Goal: Task Accomplishment & Management: Use online tool/utility

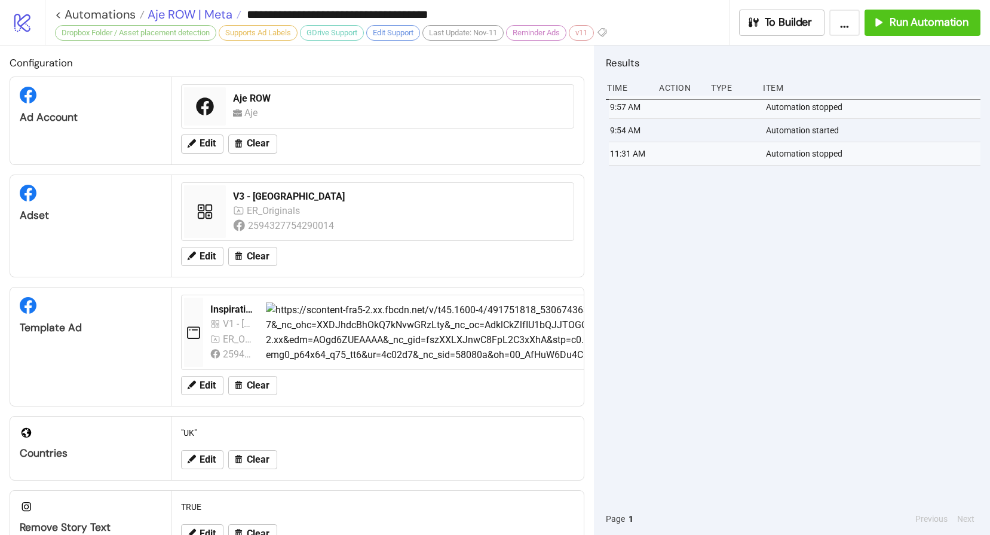
click at [155, 16] on span "Aje ROW | Meta" at bounding box center [189, 15] width 88 height 16
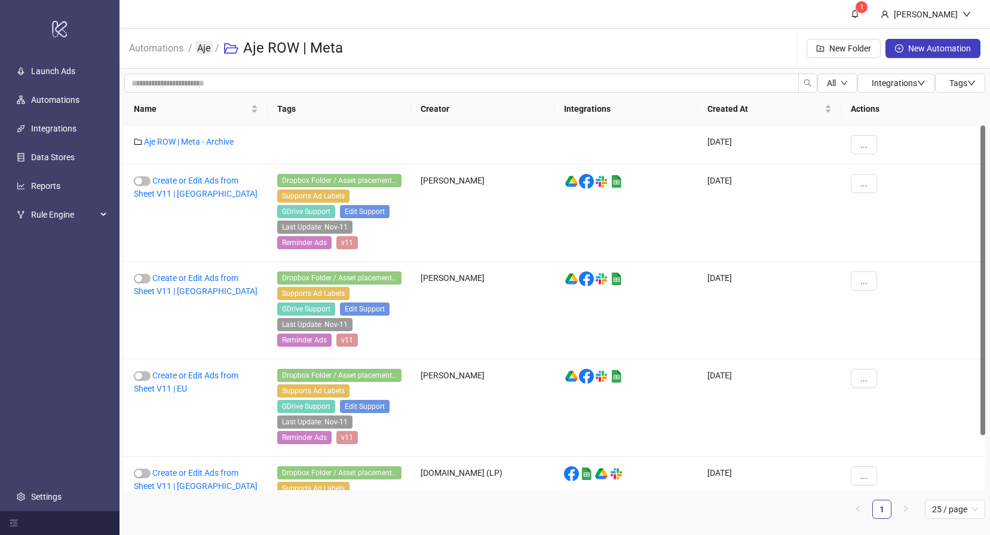
click at [208, 51] on link "Aje" at bounding box center [204, 47] width 18 height 13
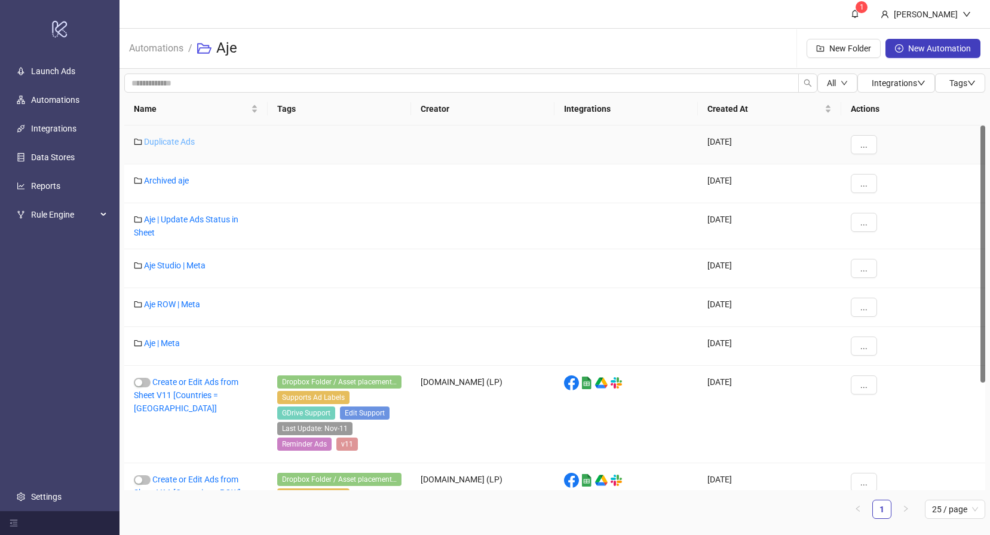
click at [173, 139] on link "Duplicate Ads" at bounding box center [169, 142] width 51 height 10
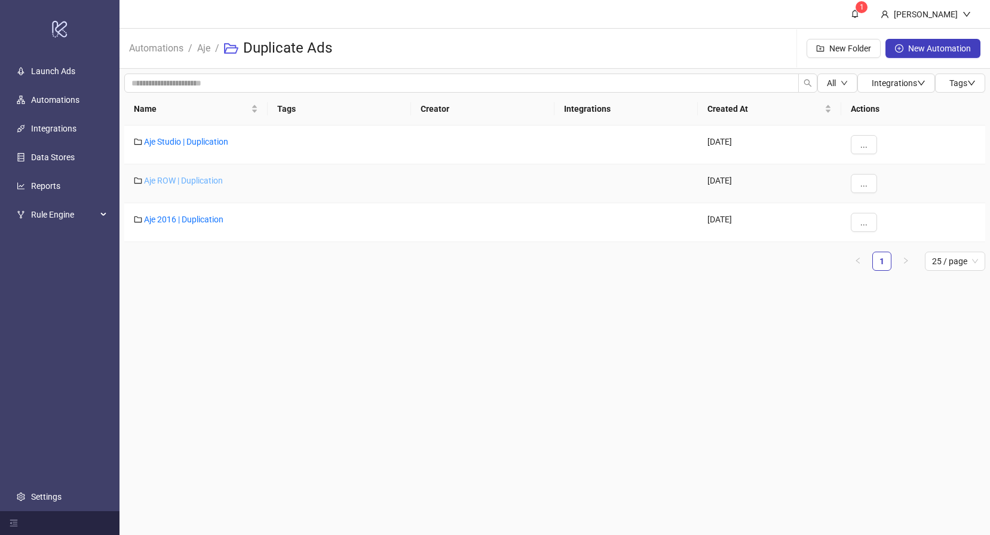
click at [189, 180] on link "Aje ROW | Duplication" at bounding box center [183, 181] width 79 height 10
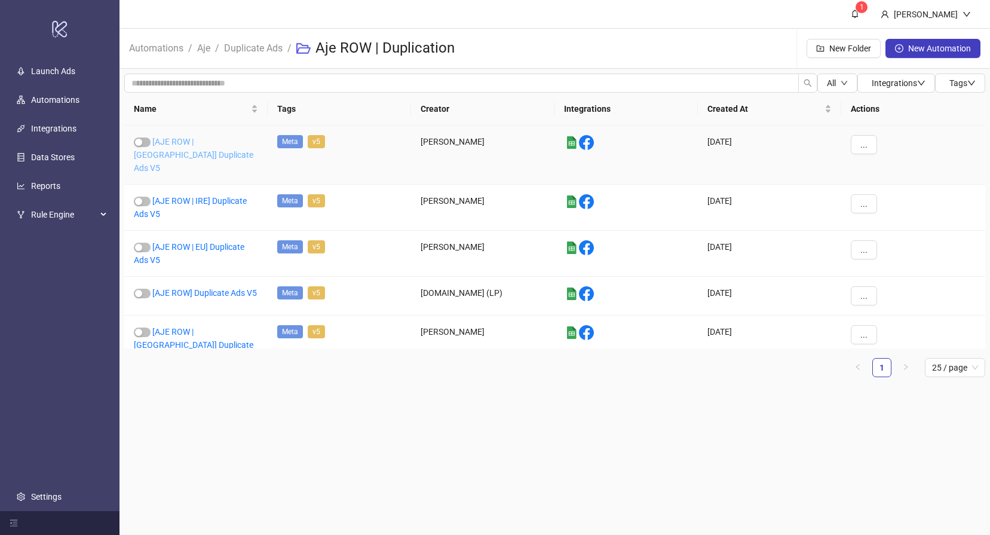
click at [212, 141] on link "[AJE ROW | [GEOGRAPHIC_DATA]] Duplicate Ads V5" at bounding box center [193, 155] width 119 height 36
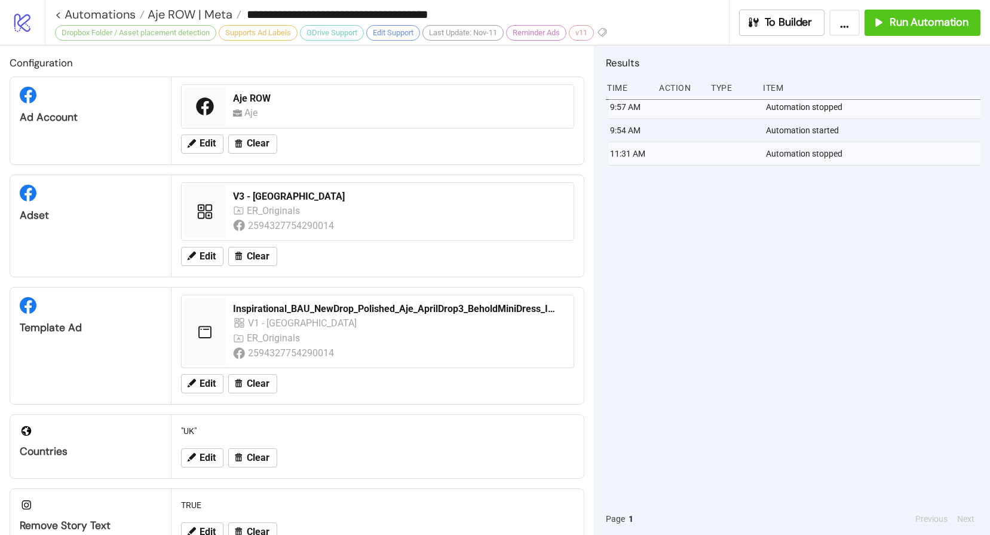
type input "**********"
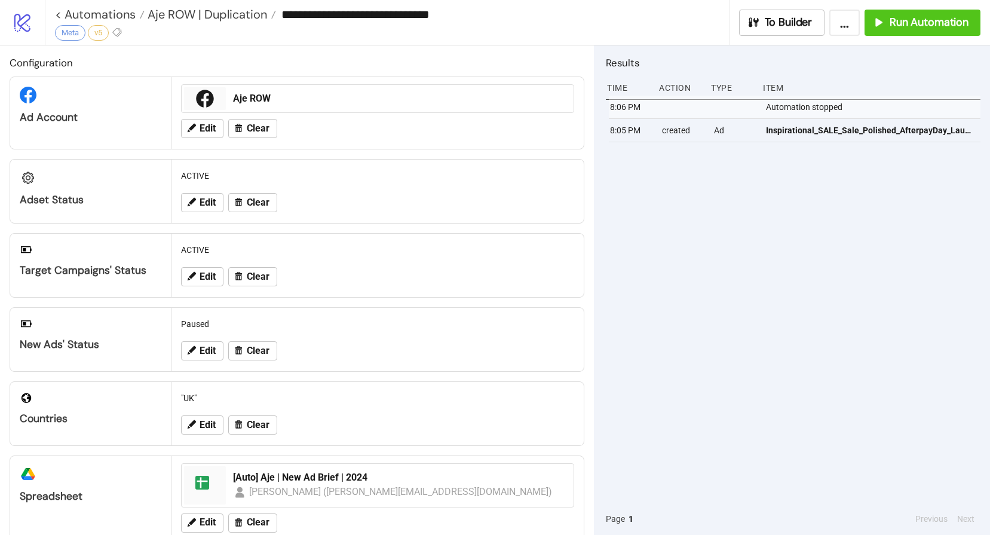
click at [725, 212] on div "8:06 PM Automation stopped 8:05 PM created Ad Inspirational_SALE_Sale_Polished_…" at bounding box center [793, 299] width 374 height 407
click at [920, 21] on span "Run Automation" at bounding box center [928, 23] width 79 height 14
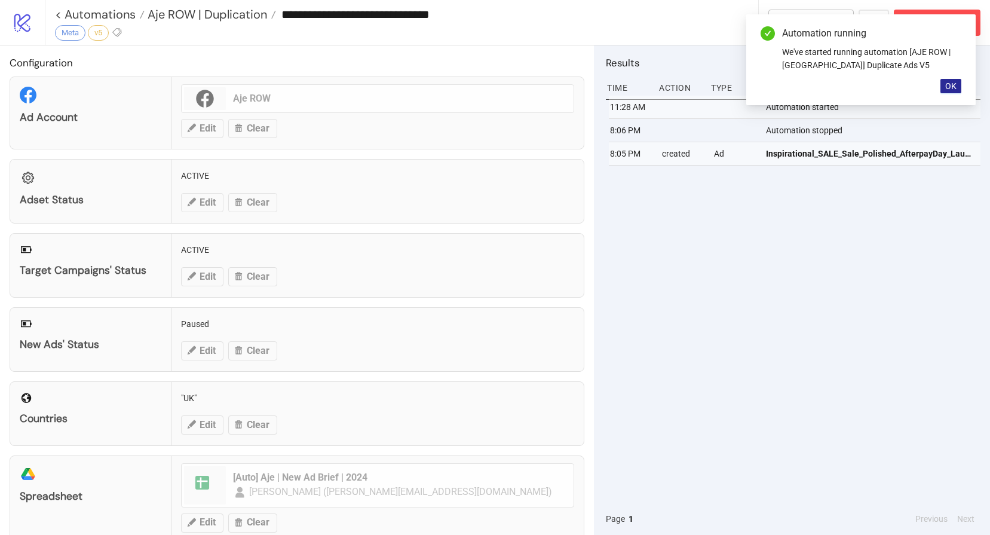
click at [948, 85] on span "OK" at bounding box center [950, 86] width 11 height 10
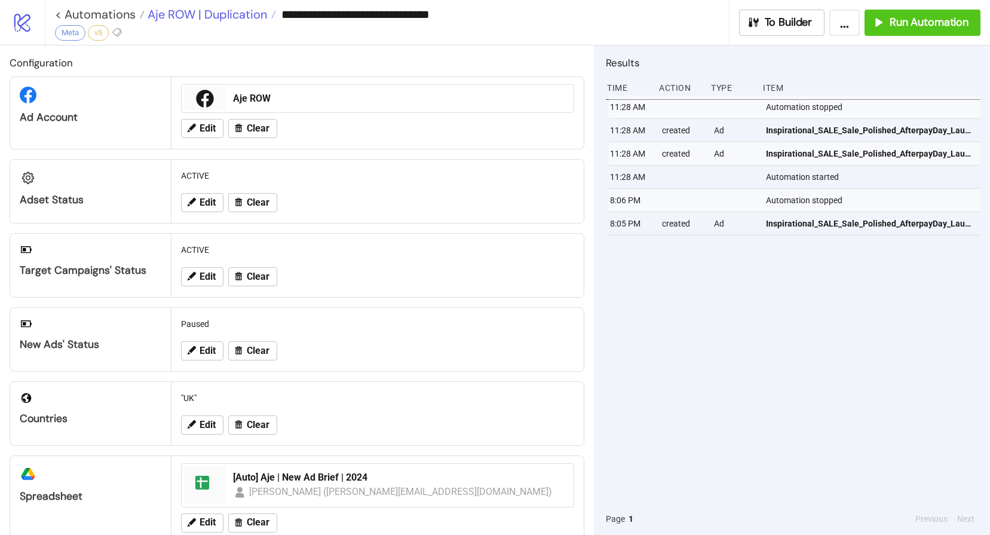
click at [195, 10] on span "Aje ROW | Duplication" at bounding box center [206, 15] width 122 height 16
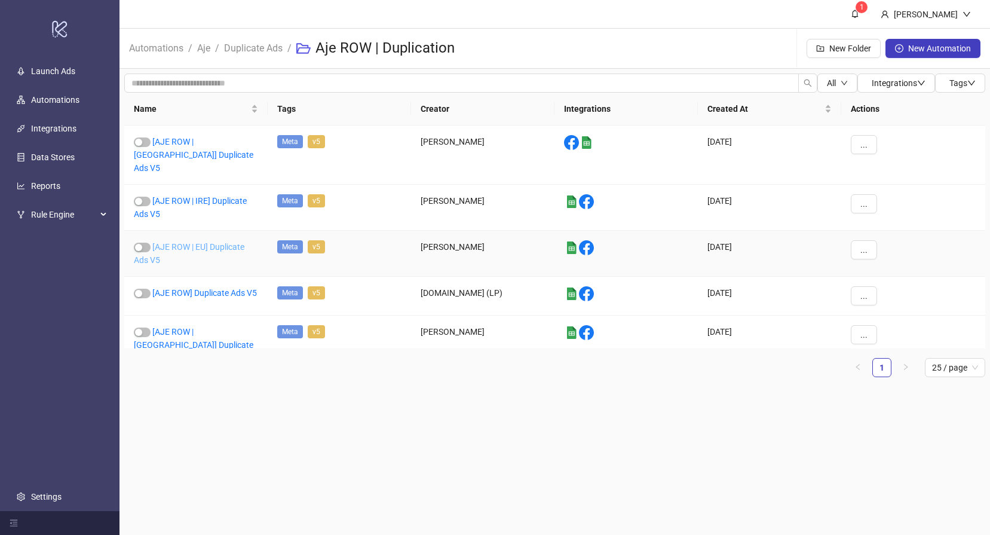
click at [207, 242] on link "[AJE ROW | EU] Duplicate Ads V5" at bounding box center [189, 253] width 110 height 23
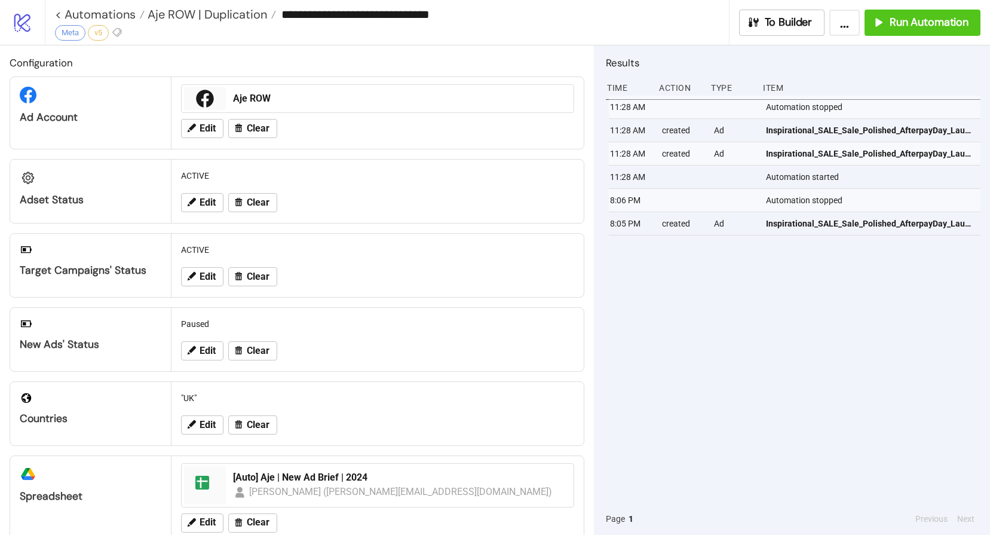
type input "**********"
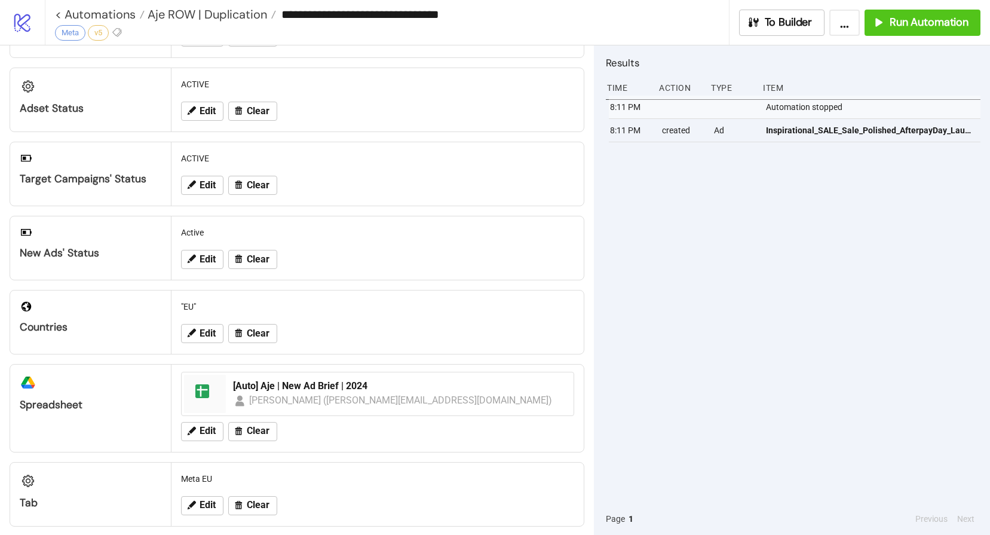
scroll to position [102, 0]
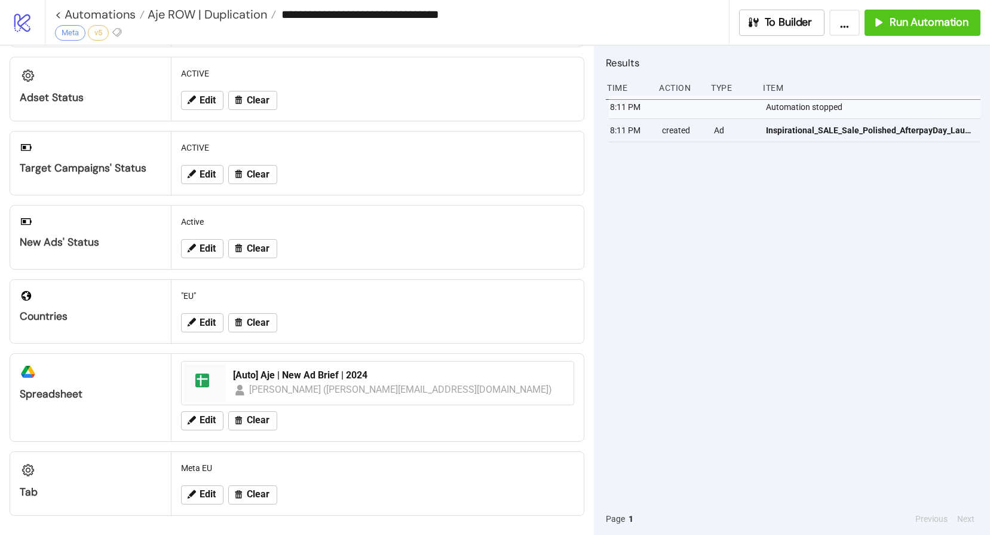
click at [687, 231] on div "8:11 PM Automation stopped 8:11 PM created Ad Inspirational_SALE_Sale_Polished_…" at bounding box center [793, 299] width 374 height 407
click at [916, 22] on span "Run Automation" at bounding box center [928, 23] width 79 height 14
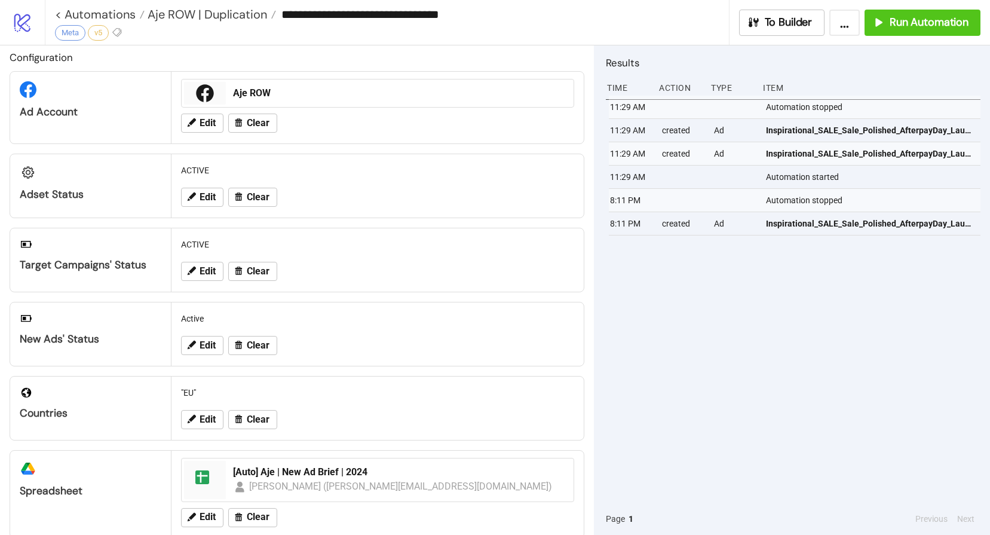
scroll to position [0, 0]
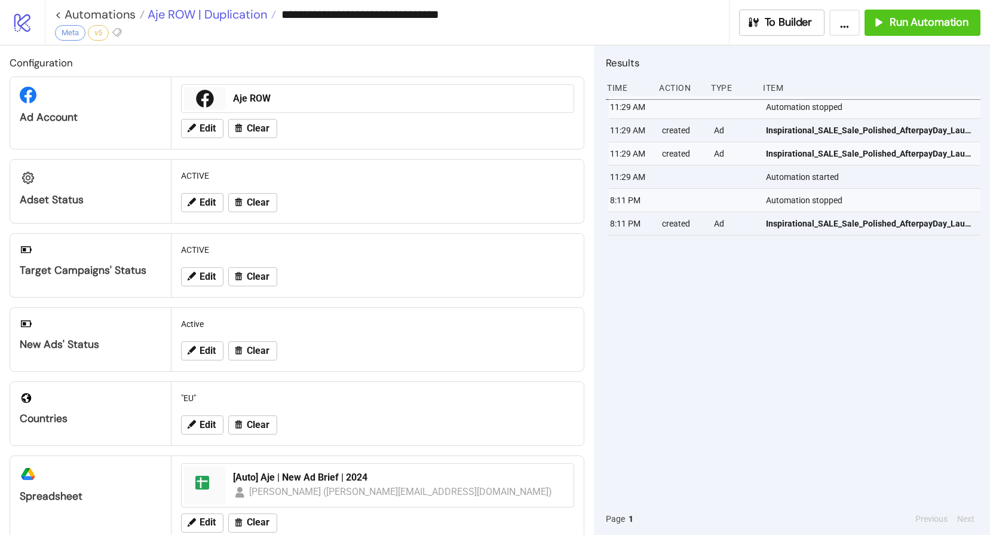
click at [201, 13] on span "Aje ROW | Duplication" at bounding box center [206, 15] width 122 height 16
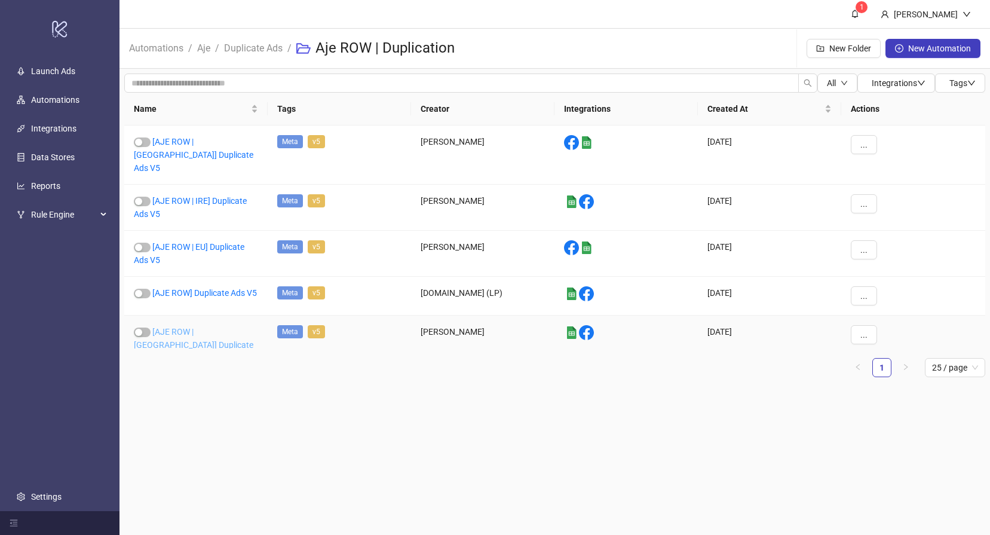
click at [207, 327] on link "[AJE ROW | [GEOGRAPHIC_DATA]] Duplicate Ads V5" at bounding box center [193, 345] width 119 height 36
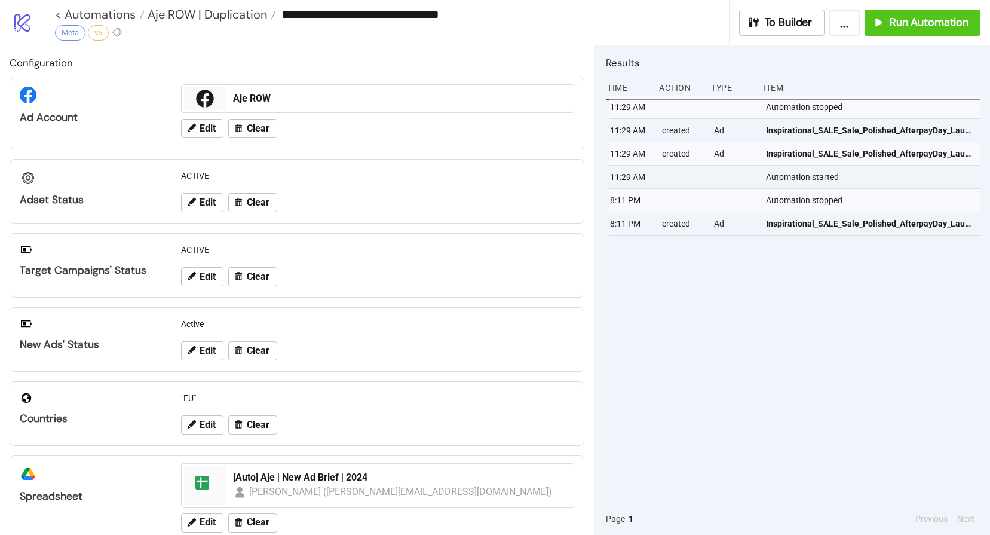
type input "**********"
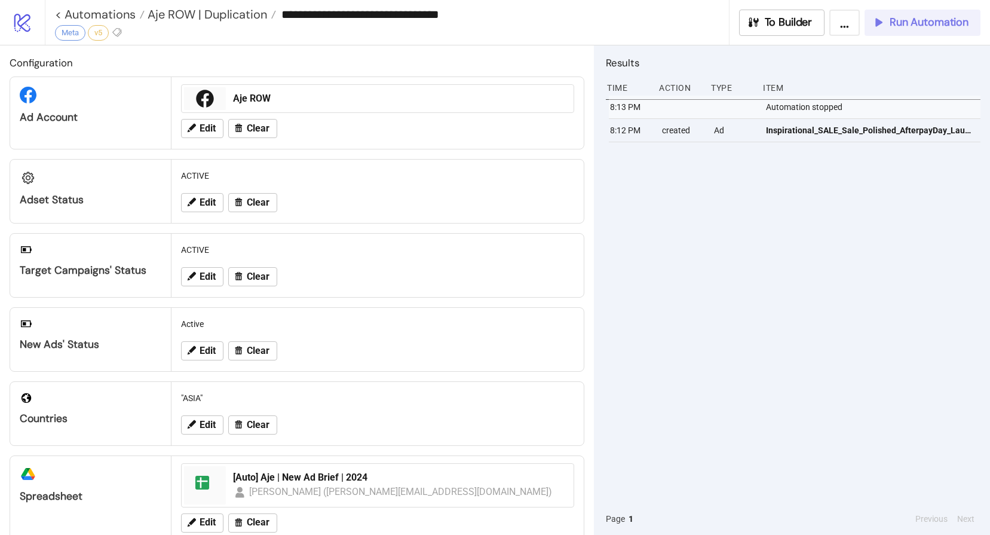
click at [901, 16] on span "Run Automation" at bounding box center [928, 23] width 79 height 14
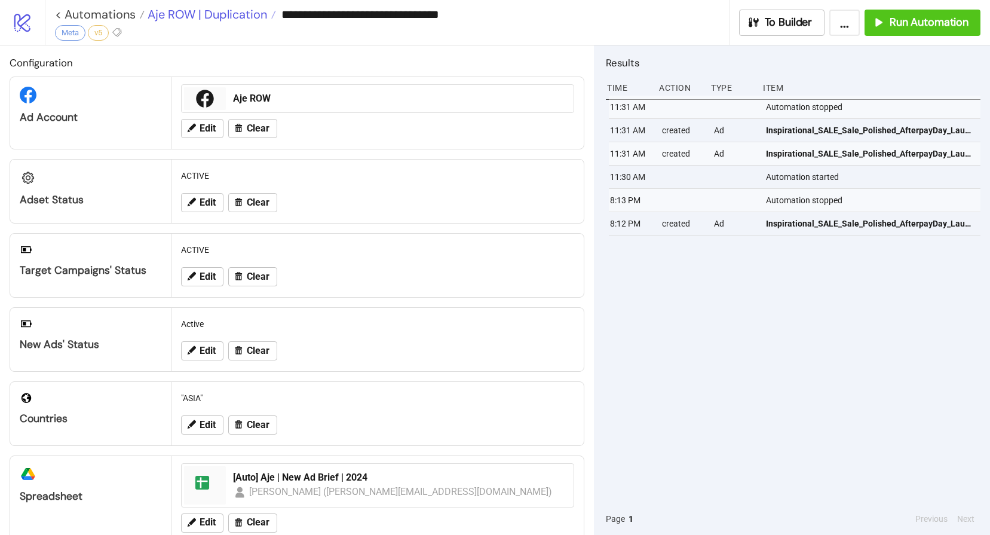
click at [234, 14] on span "Aje ROW | Duplication" at bounding box center [206, 15] width 122 height 16
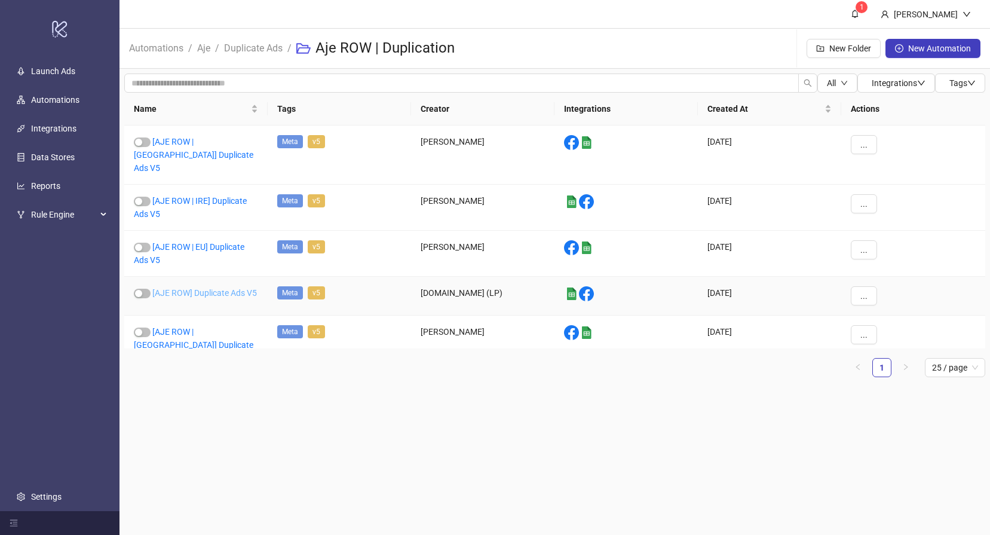
click at [204, 288] on link "[AJE ROW] Duplicate Ads V5" at bounding box center [204, 293] width 105 height 10
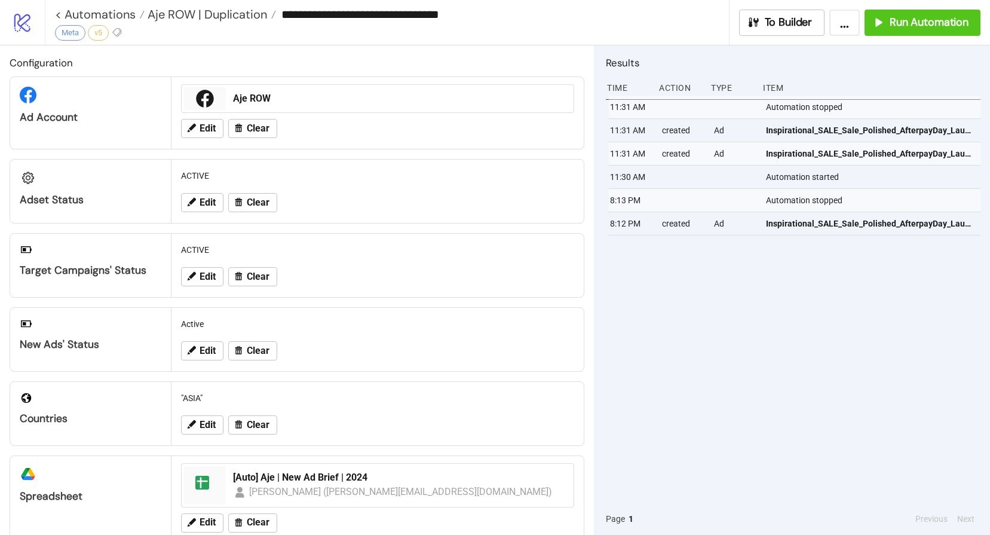
type input "**********"
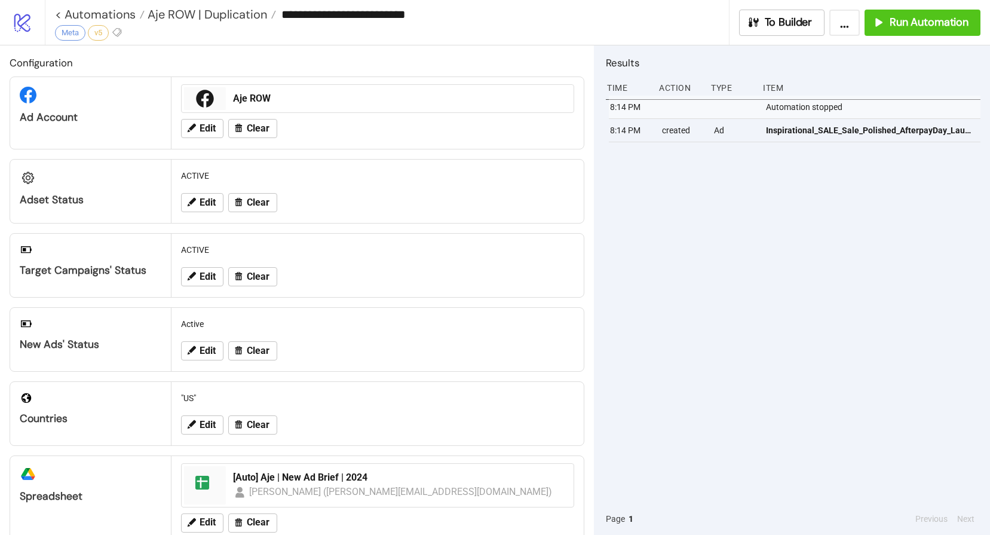
click at [872, 259] on div "8:14 PM Automation stopped 8:14 PM created Ad Inspirational_SALE_Sale_Polished_…" at bounding box center [793, 299] width 374 height 407
click at [942, 23] on span "Run Automation" at bounding box center [928, 23] width 79 height 14
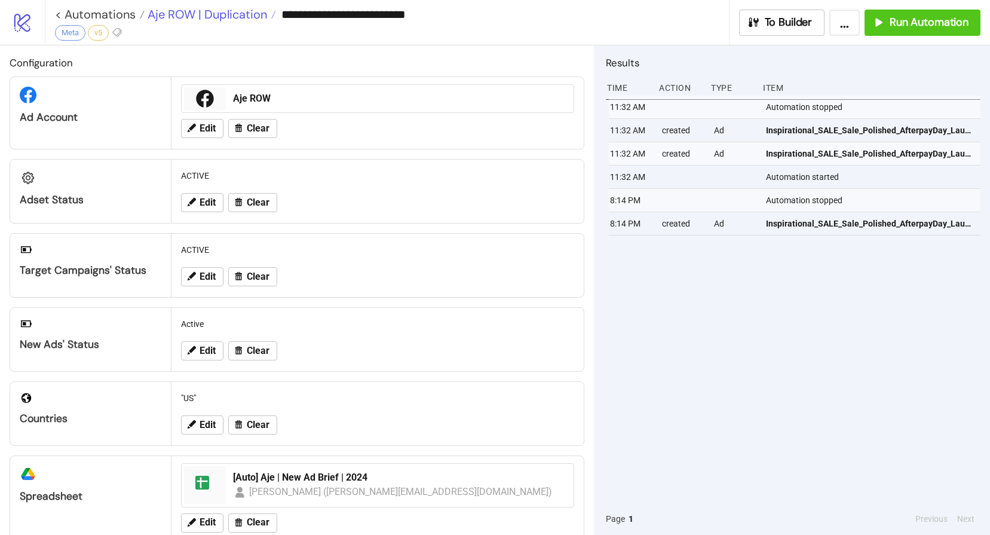
click at [211, 17] on span "Aje ROW | Duplication" at bounding box center [206, 15] width 122 height 16
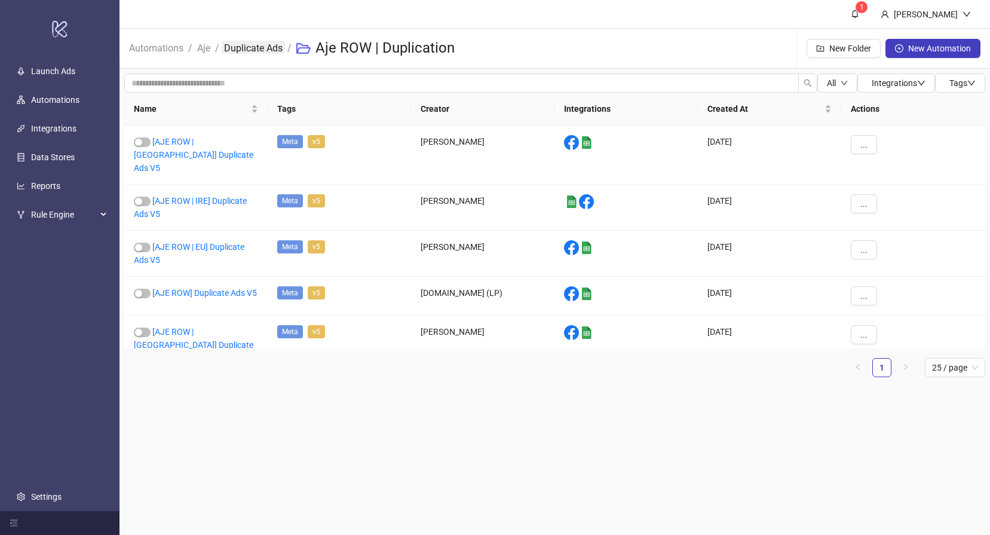
click at [254, 46] on link "Duplicate Ads" at bounding box center [253, 47] width 63 height 13
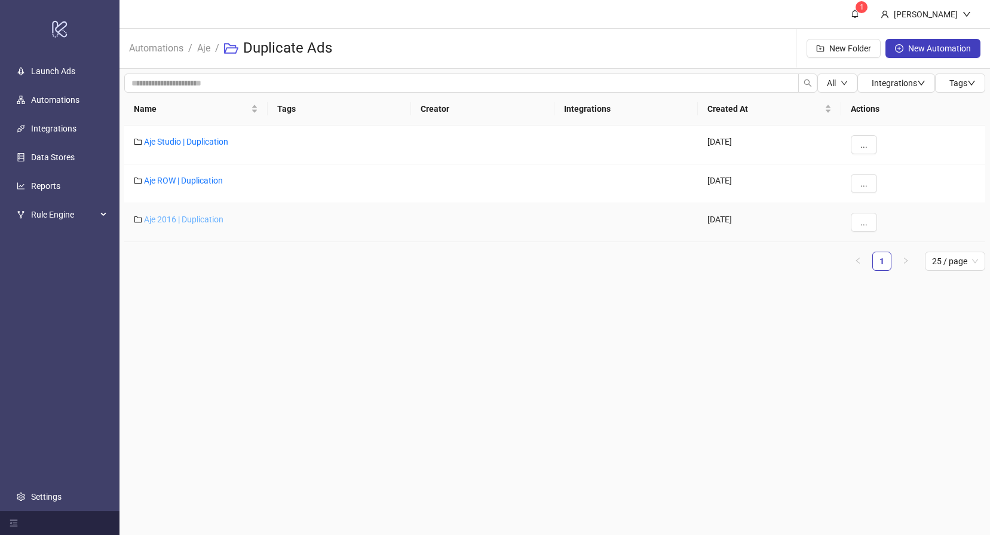
click at [171, 220] on link "Aje 2016 | Duplication" at bounding box center [183, 219] width 79 height 10
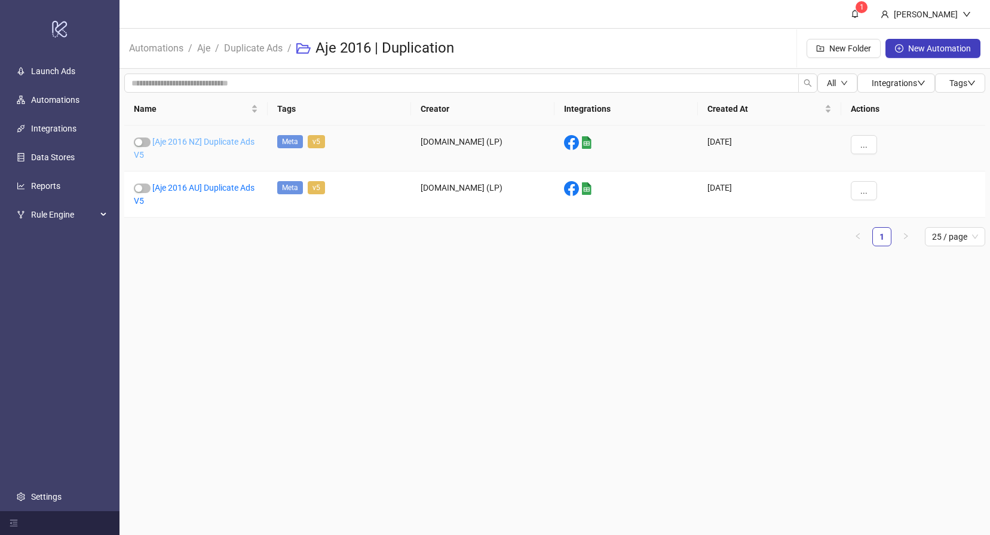
click at [210, 140] on link "[Aje 2016 NZ] Duplicate Ads V5" at bounding box center [194, 148] width 121 height 23
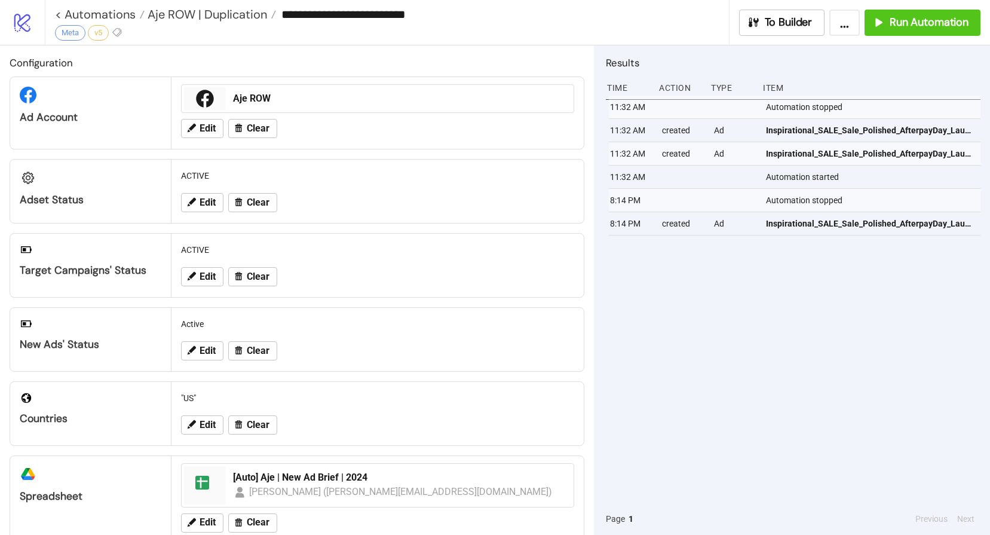
type input "**********"
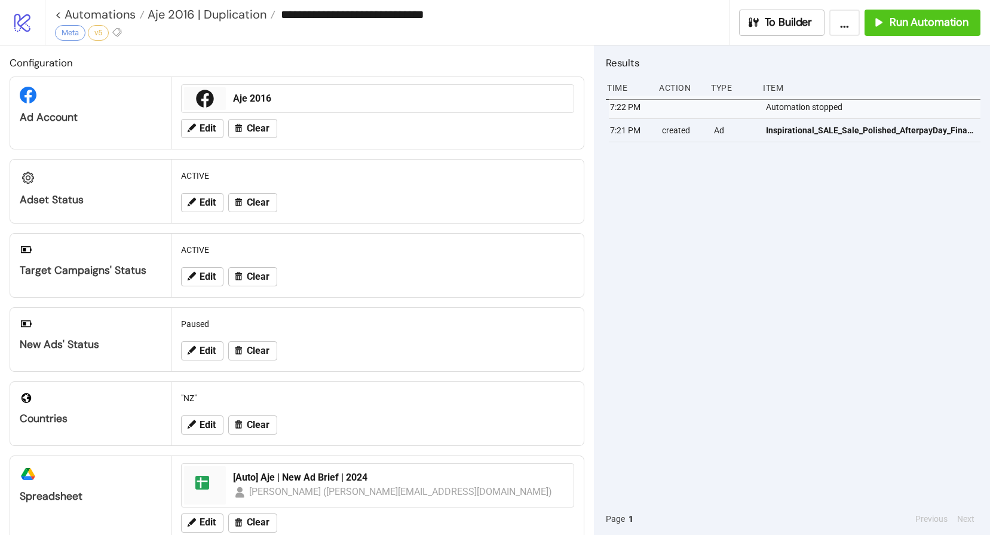
click at [815, 254] on div "7:22 PM Automation stopped 7:21 PM created Ad Inspirational_SALE_Sale_Polished_…" at bounding box center [793, 299] width 374 height 407
click at [905, 22] on span "Run Automation" at bounding box center [928, 23] width 79 height 14
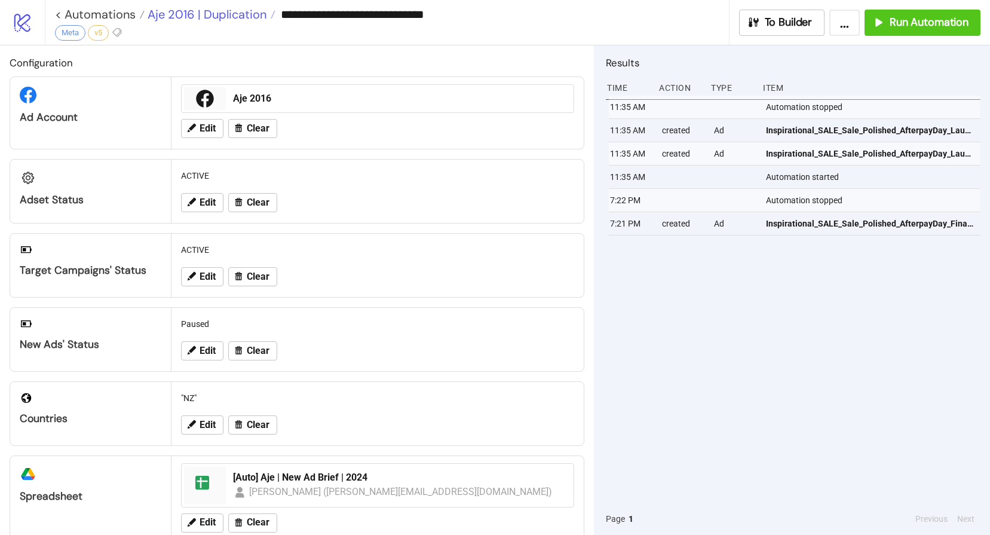
click at [237, 19] on span "Aje 2016 | Duplication" at bounding box center [206, 15] width 122 height 16
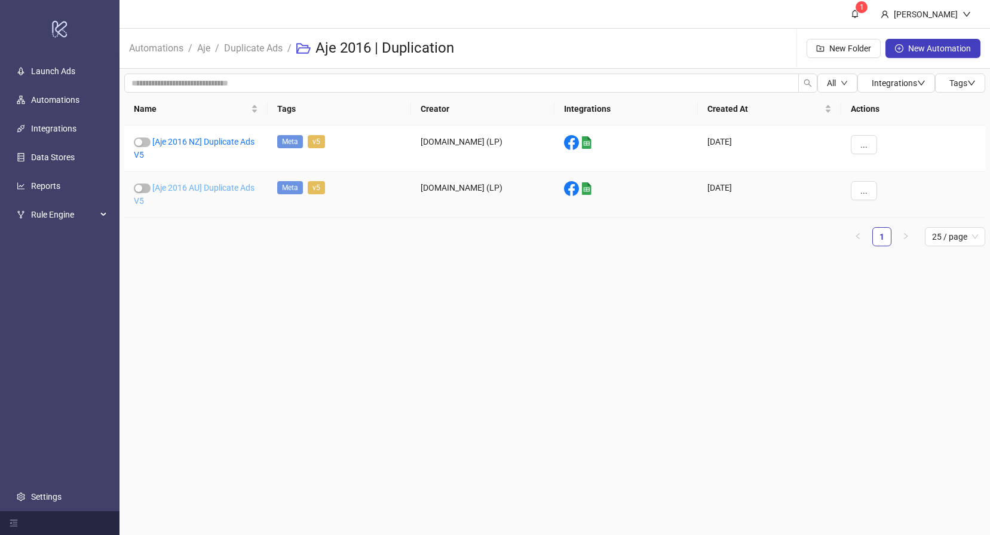
click at [197, 188] on link "[Aje 2016 AU] Duplicate Ads V5" at bounding box center [194, 194] width 121 height 23
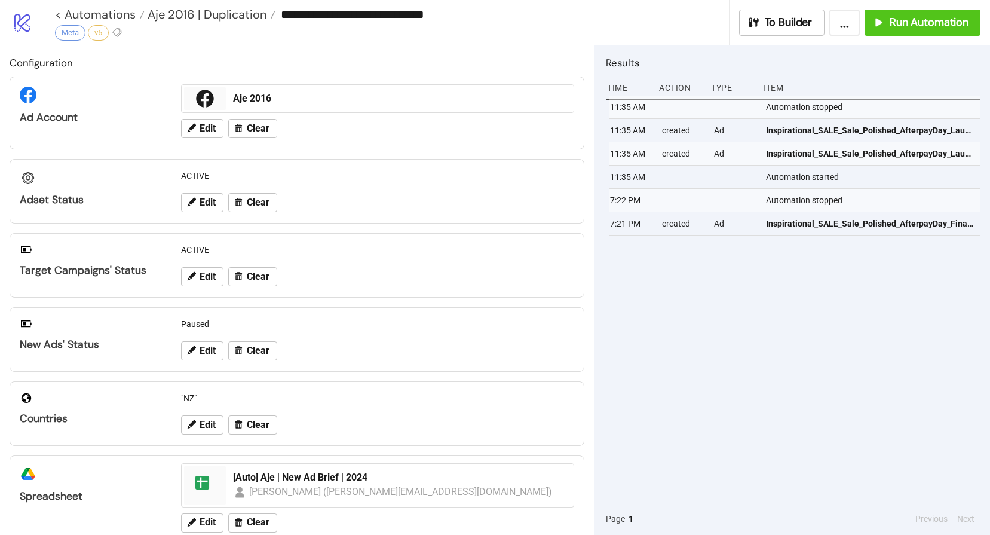
type input "**********"
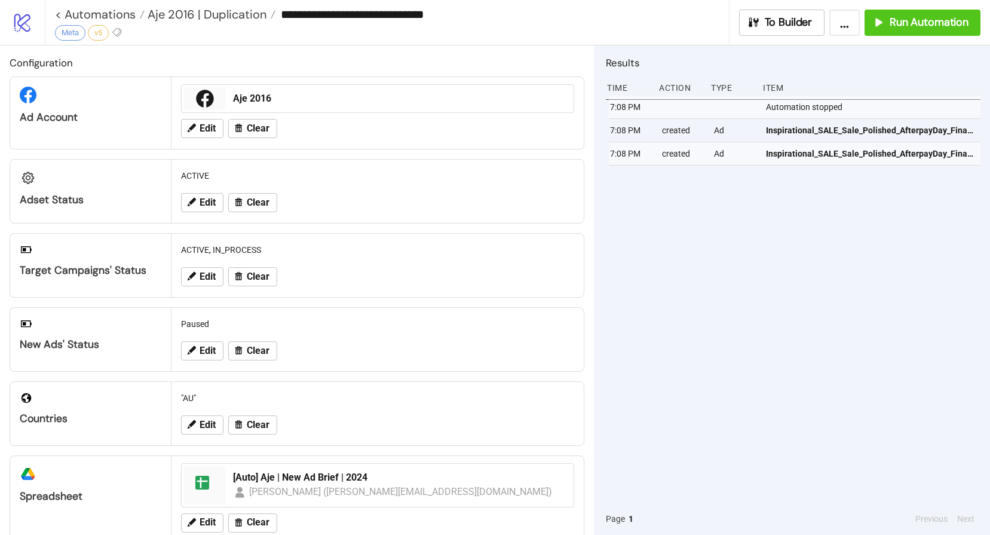
click at [690, 303] on div "7:08 PM Automation stopped 7:08 PM created Ad Inspirational_SALE_Sale_Polished_…" at bounding box center [793, 299] width 374 height 407
click at [803, 293] on div "7:08 PM Automation stopped 7:08 PM created Ad Inspirational_SALE_Sale_Polished_…" at bounding box center [793, 299] width 374 height 407
click at [899, 19] on span "Run Automation" at bounding box center [928, 23] width 79 height 14
